Goal: Task Accomplishment & Management: Complete application form

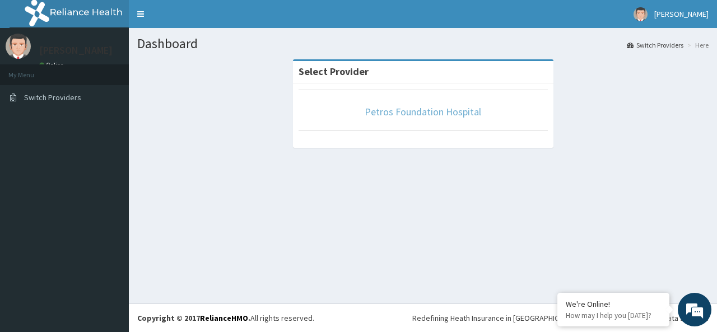
click at [455, 115] on link "Petros Foundation Hospital" at bounding box center [423, 111] width 117 height 13
click at [401, 110] on link "Petros Foundation Hospital" at bounding box center [423, 111] width 117 height 13
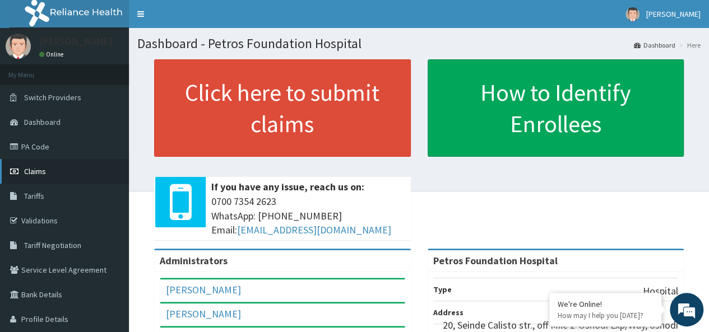
click at [41, 174] on span "Claims" at bounding box center [35, 171] width 22 height 10
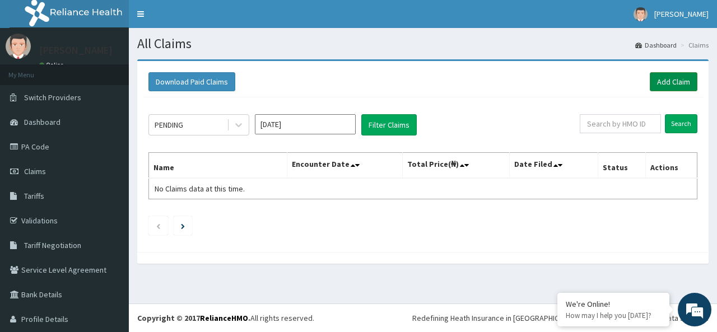
click at [658, 76] on link "Add Claim" at bounding box center [674, 81] width 48 height 19
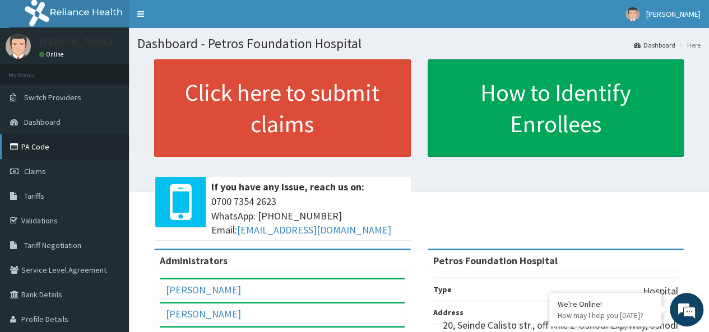
click at [37, 148] on link "PA Code" at bounding box center [64, 146] width 129 height 25
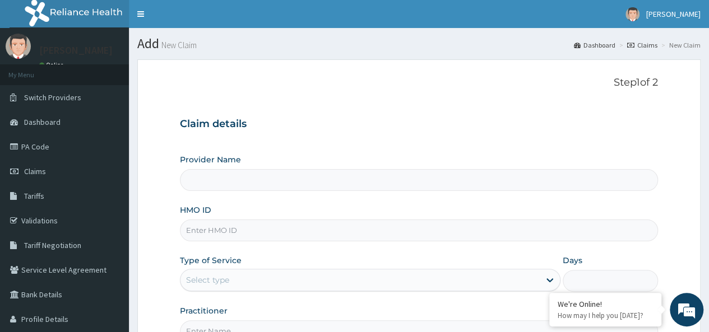
type input "Petros Foundation Hospital"
click at [441, 227] on input "HMO ID" at bounding box center [419, 231] width 478 height 22
paste input "DAL/11197/A"
type input "DAL/11197/A"
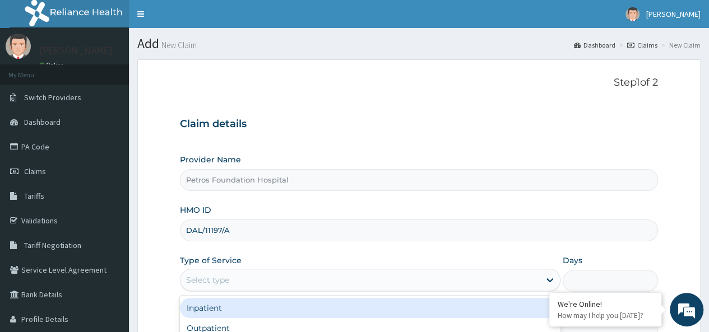
click at [421, 278] on div "Select type" at bounding box center [359, 280] width 359 height 18
click at [413, 308] on div "Inpatient" at bounding box center [370, 308] width 380 height 20
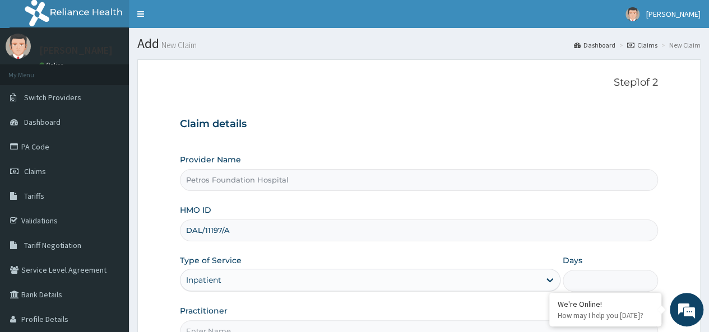
click at [585, 281] on input "Days" at bounding box center [609, 281] width 95 height 22
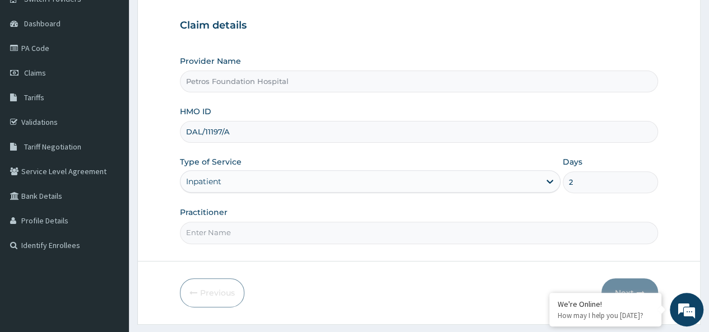
scroll to position [100, 0]
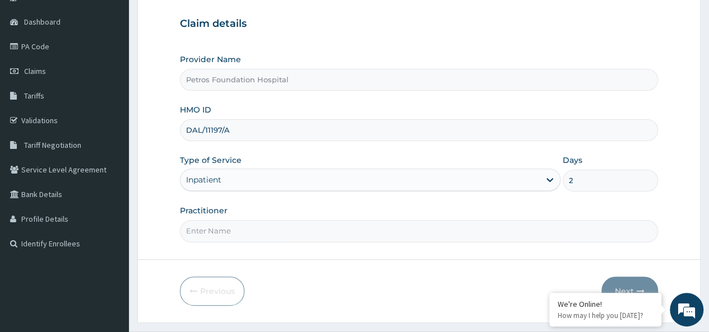
type input "2"
click at [550, 235] on input "Practitioner" at bounding box center [419, 231] width 478 height 22
type input "DR [PERSON_NAME]"
click at [630, 285] on button "Next" at bounding box center [629, 291] width 57 height 29
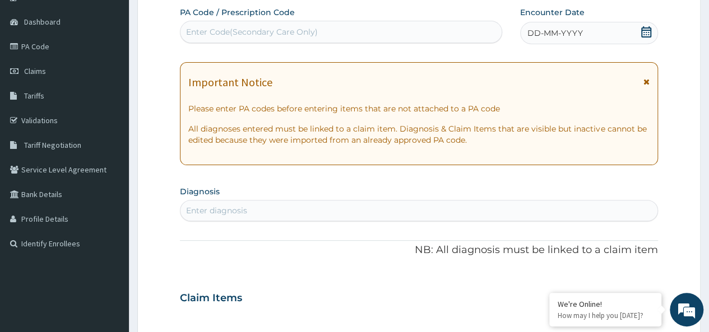
click at [381, 29] on div "Enter Code(Secondary Care Only)" at bounding box center [340, 32] width 320 height 18
paste input "PA/14E839"
type input "PA/14E839"
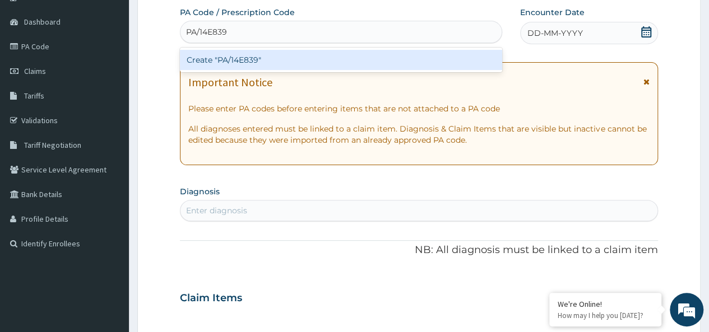
click at [248, 57] on div "Create "PA/14E839"" at bounding box center [341, 60] width 322 height 20
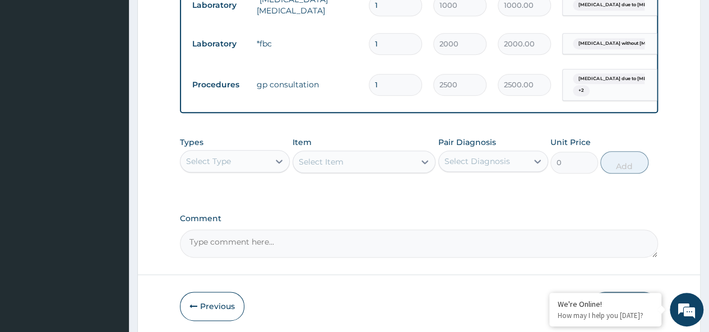
scroll to position [597, 0]
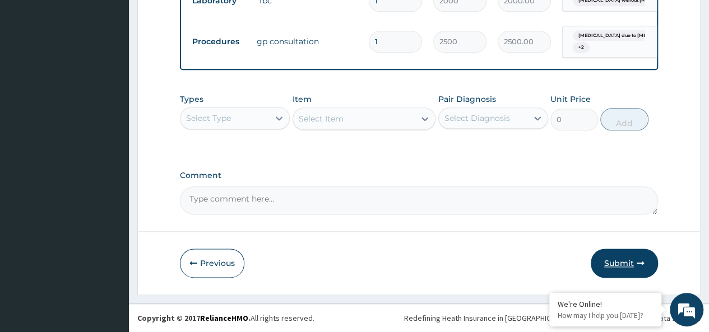
click at [626, 262] on button "Submit" at bounding box center [623, 263] width 67 height 29
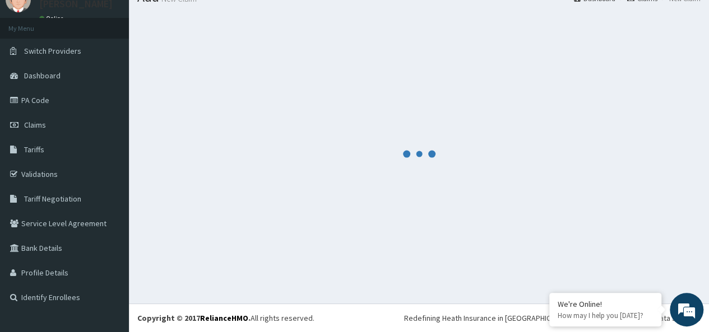
scroll to position [46, 0]
click at [566, 236] on div at bounding box center [418, 154] width 563 height 282
